Goal: Task Accomplishment & Management: Manage account settings

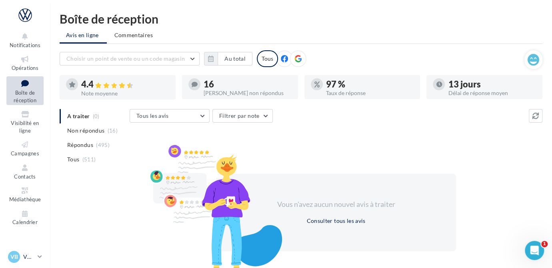
click at [24, 253] on p "VW BRIVE" at bounding box center [28, 257] width 11 height 8
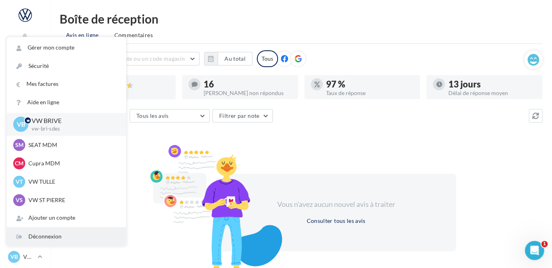
click at [46, 234] on div "Déconnexion" at bounding box center [66, 237] width 119 height 18
